Goal: Task Accomplishment & Management: Manage account settings

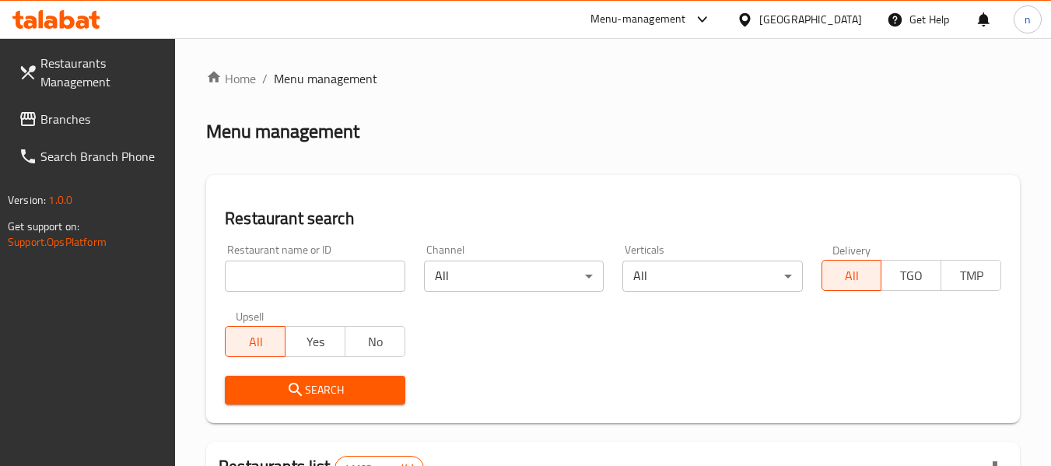
click at [87, 114] on span "Branches" at bounding box center [101, 119] width 123 height 19
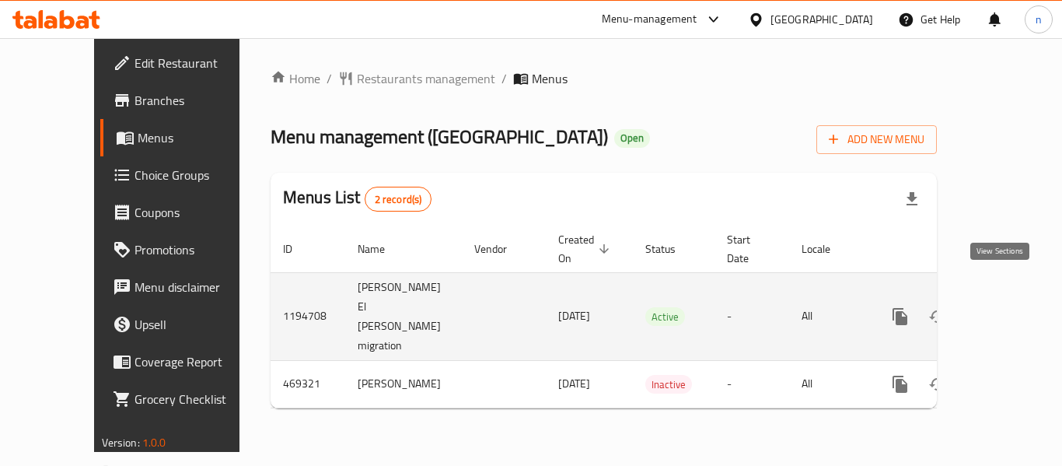
click at [1006, 307] on icon "enhanced table" at bounding box center [1012, 316] width 19 height 19
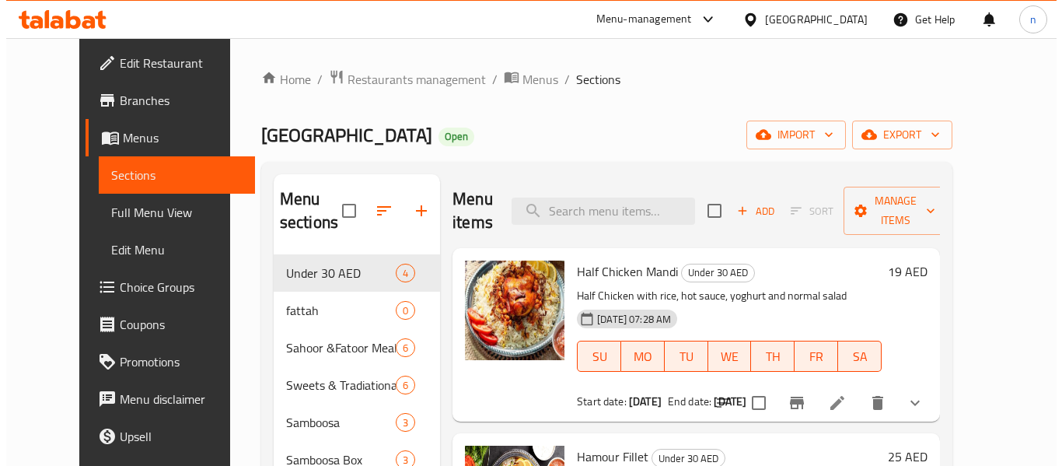
scroll to position [78, 0]
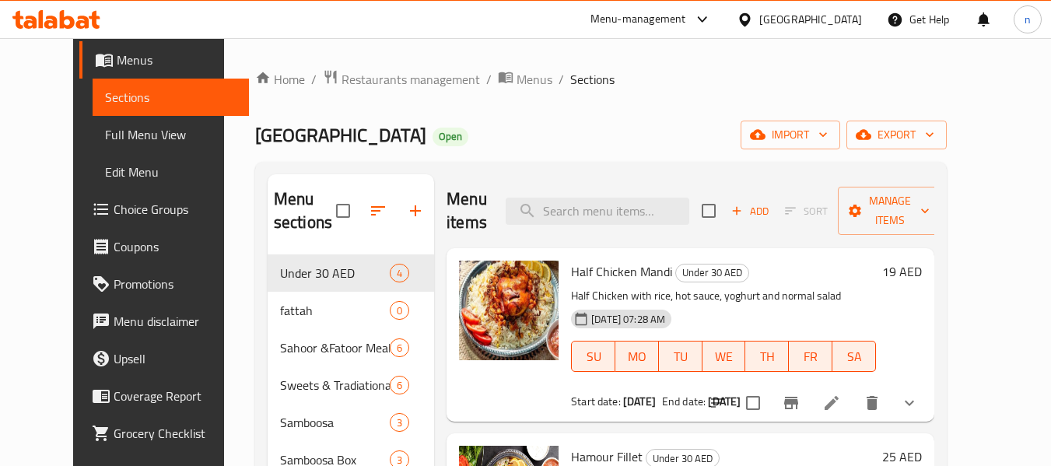
click at [114, 210] on span "Choice Groups" at bounding box center [175, 209] width 123 height 19
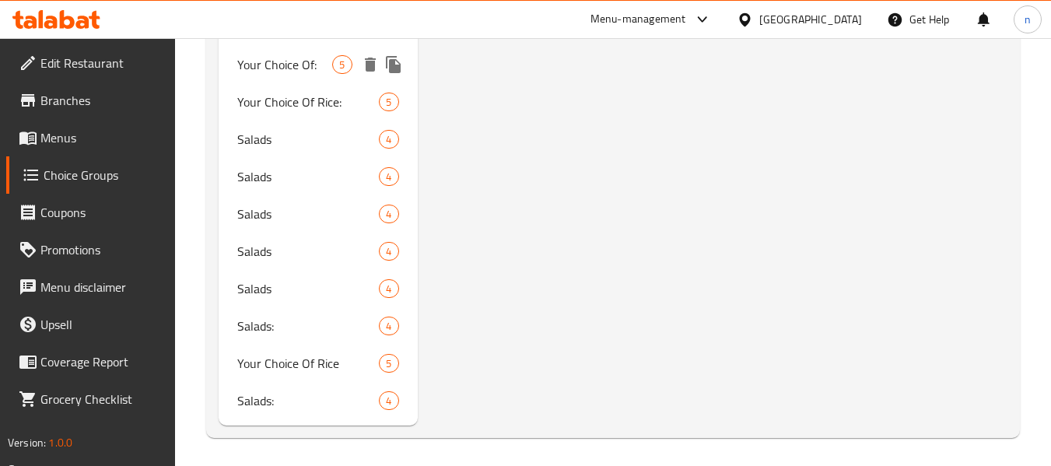
scroll to position [1481, 0]
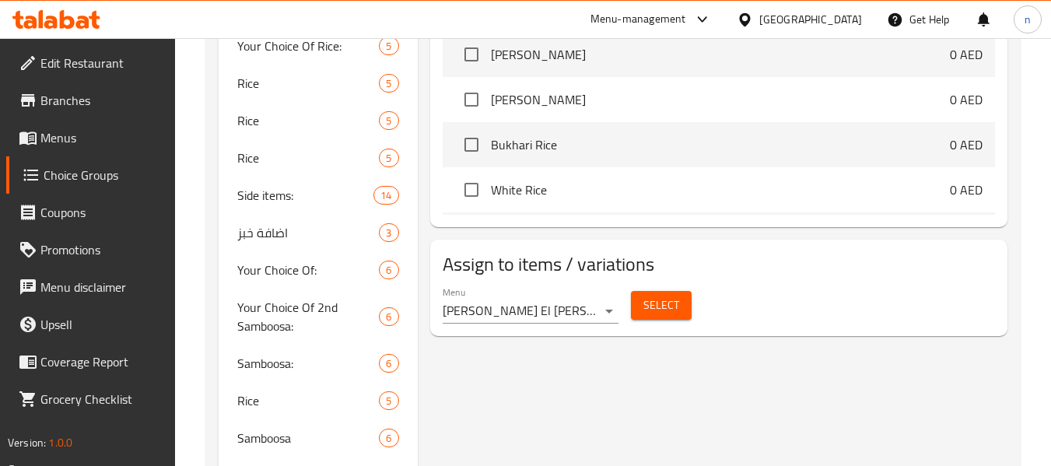
scroll to position [855, 0]
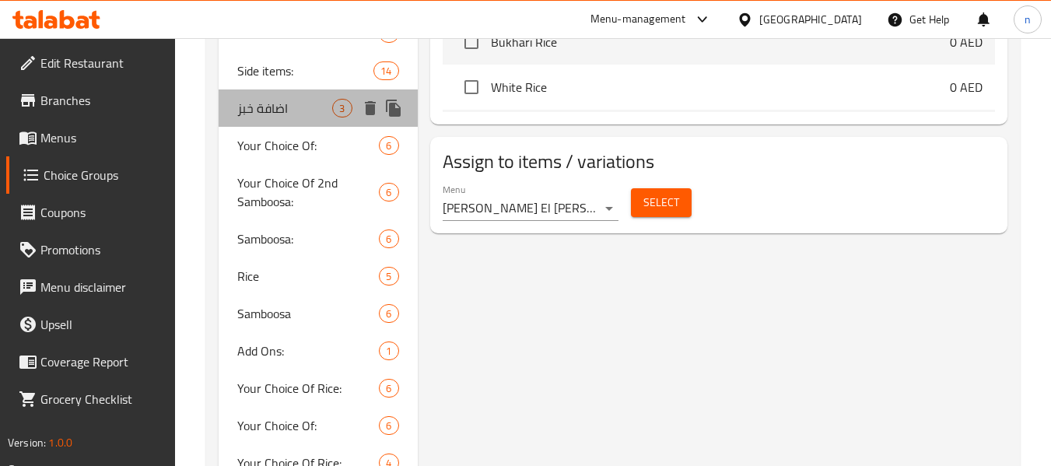
click at [268, 117] on span "اضافة خبز" at bounding box center [284, 108] width 95 height 19
type input "اضافة خبز"
type input "Add Bread"
type input "3"
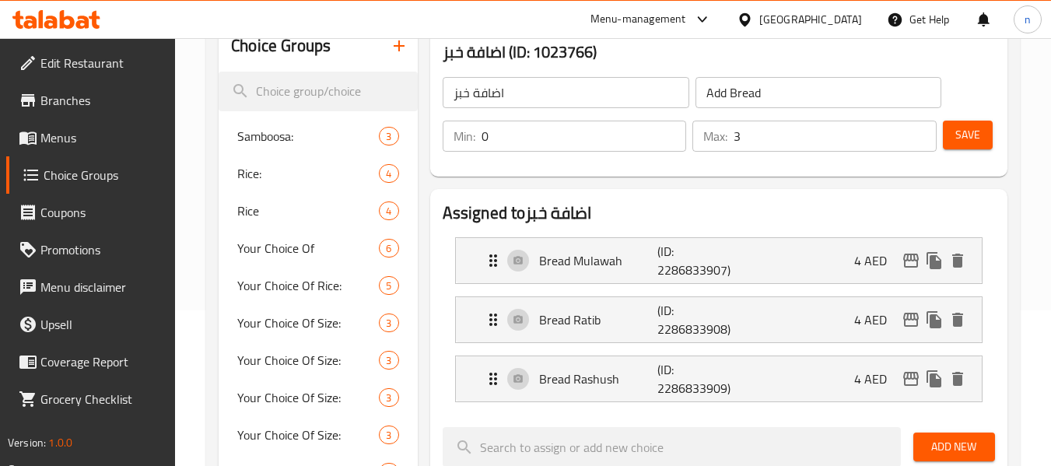
scroll to position [0, 0]
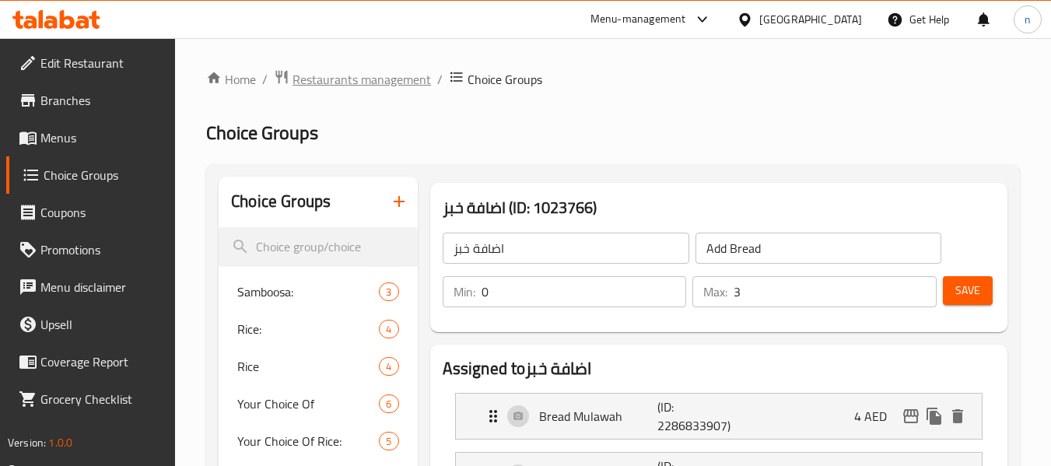
click at [339, 78] on span "Restaurants management" at bounding box center [361, 79] width 138 height 19
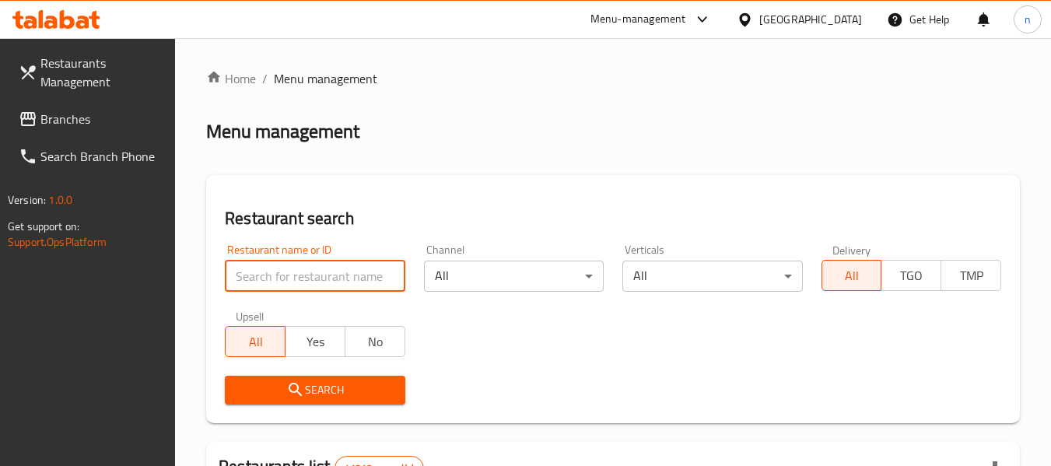
click at [304, 269] on input "search" at bounding box center [315, 275] width 180 height 31
type input "755319"
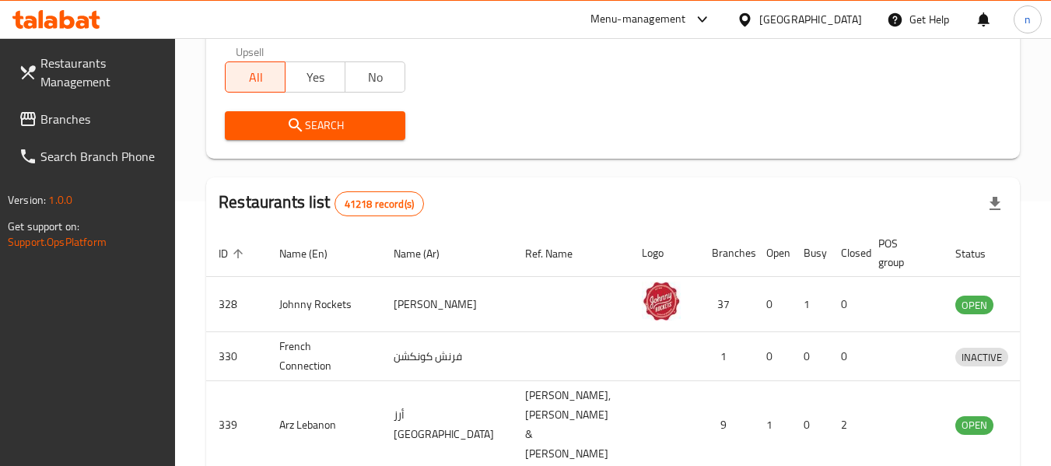
scroll to position [311, 0]
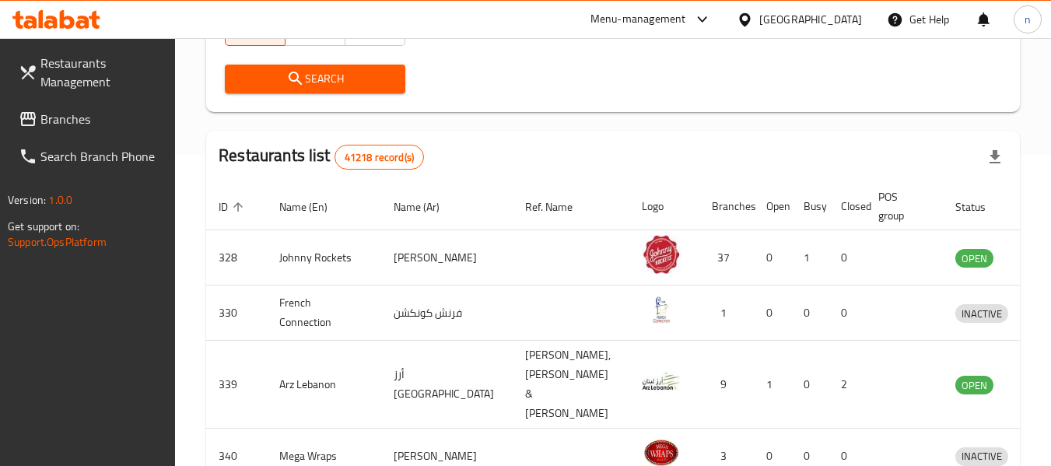
click at [289, 69] on icon "submit" at bounding box center [295, 78] width 19 height 19
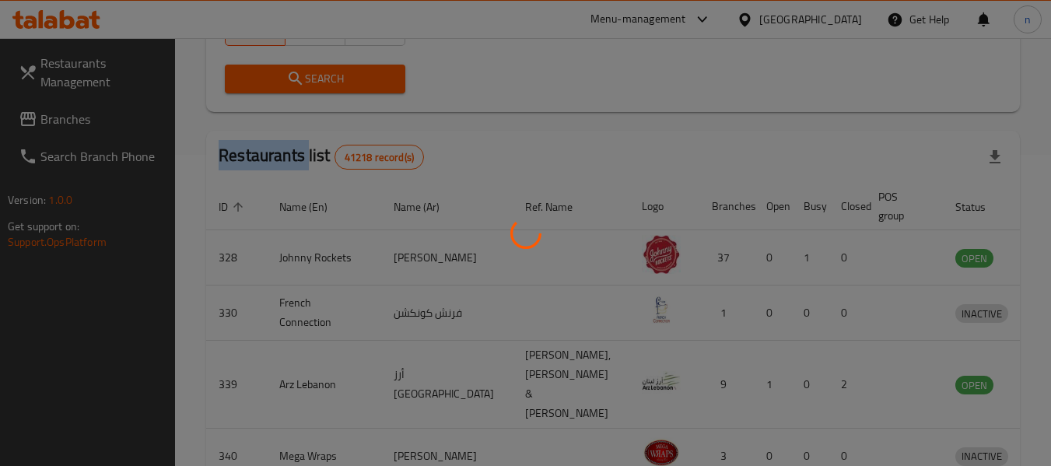
click at [289, 69] on div at bounding box center [525, 233] width 1051 height 466
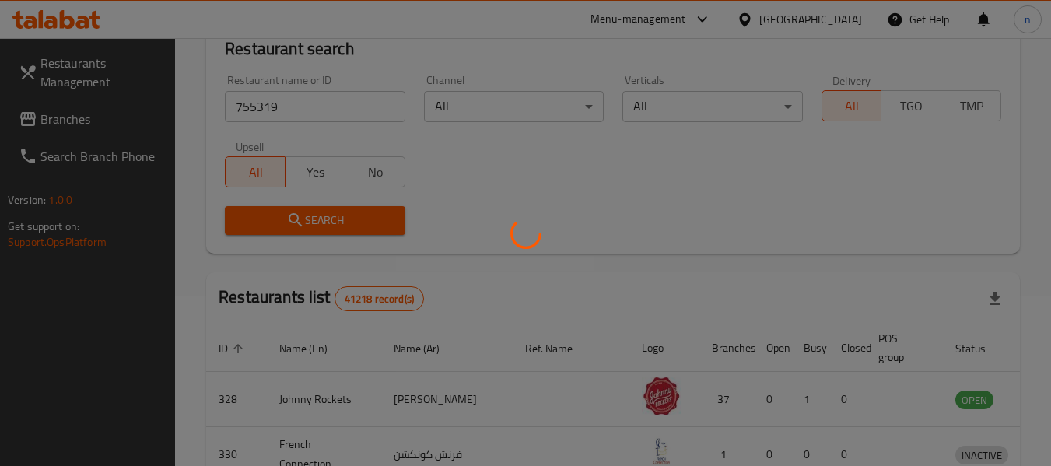
click at [495, 123] on div at bounding box center [525, 233] width 1051 height 466
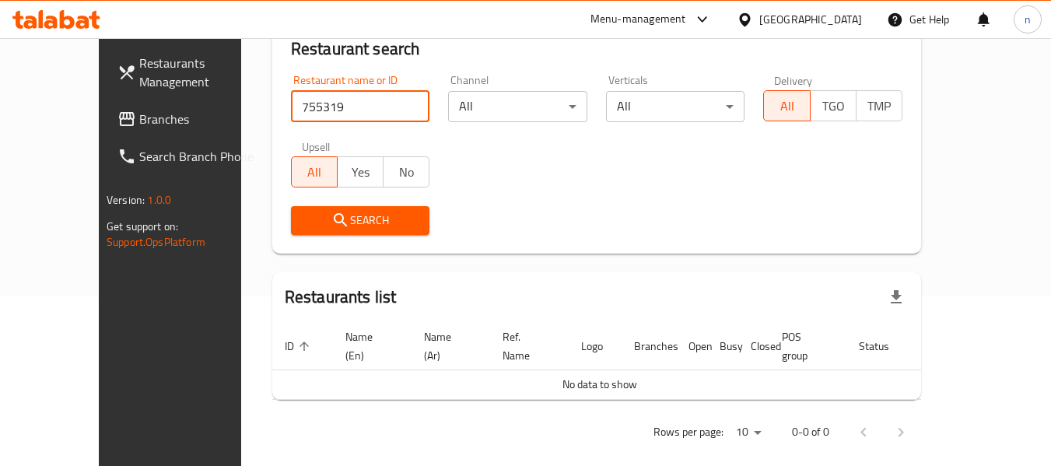
drag, startPoint x: 282, startPoint y: 107, endPoint x: 290, endPoint y: 112, distance: 9.1
click at [241, 86] on div "Home / Menu management Menu management Restaurant search Restaurant name or ID …" at bounding box center [596, 176] width 711 height 615
click at [385, 107] on input "755319" at bounding box center [360, 106] width 139 height 31
click at [448, 198] on div "Search" at bounding box center [596, 220] width 630 height 47
